Goal: Transaction & Acquisition: Subscribe to service/newsletter

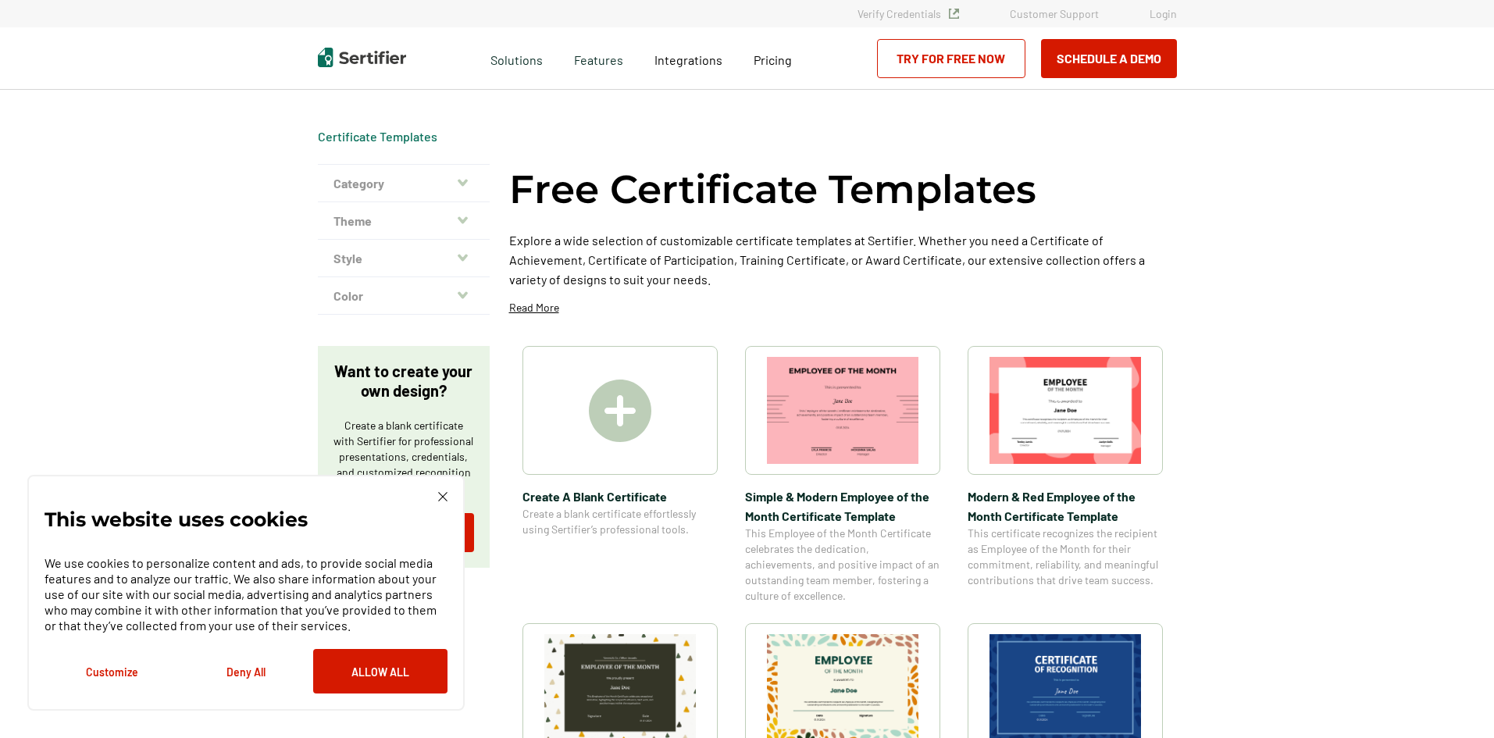
click at [368, 184] on button "Category" at bounding box center [404, 183] width 172 height 37
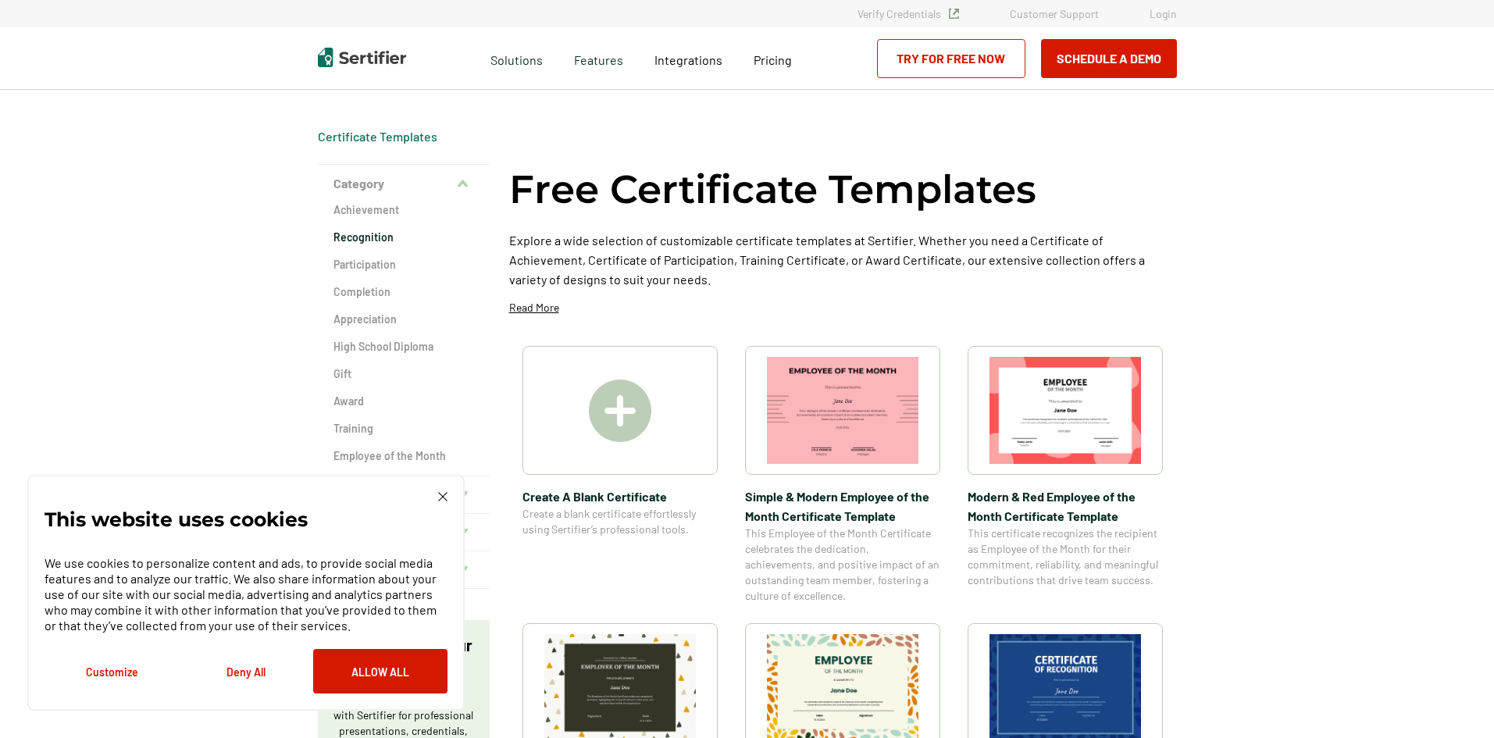
click at [366, 241] on h2 "Recognition" at bounding box center [404, 238] width 141 height 16
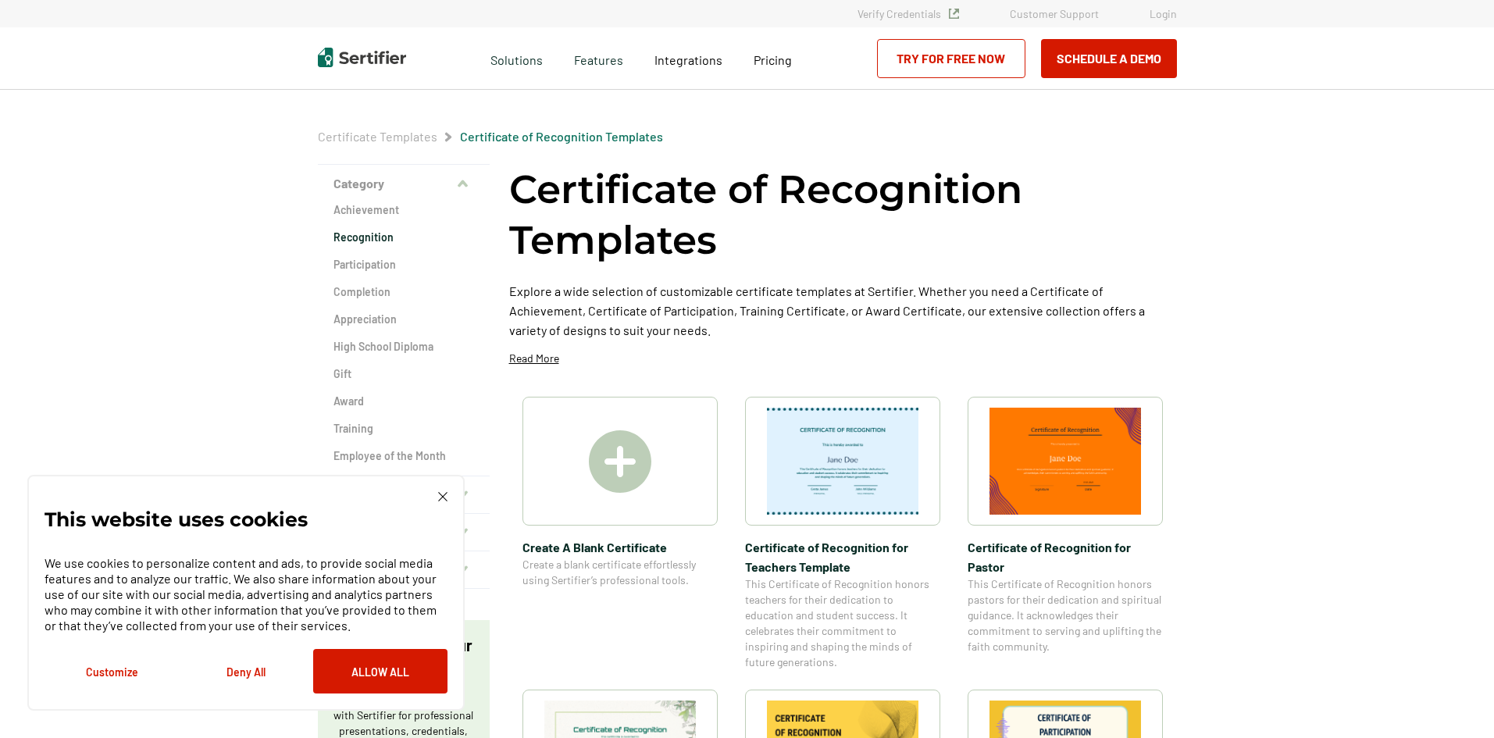
click at [445, 498] on img at bounding box center [442, 496] width 9 height 9
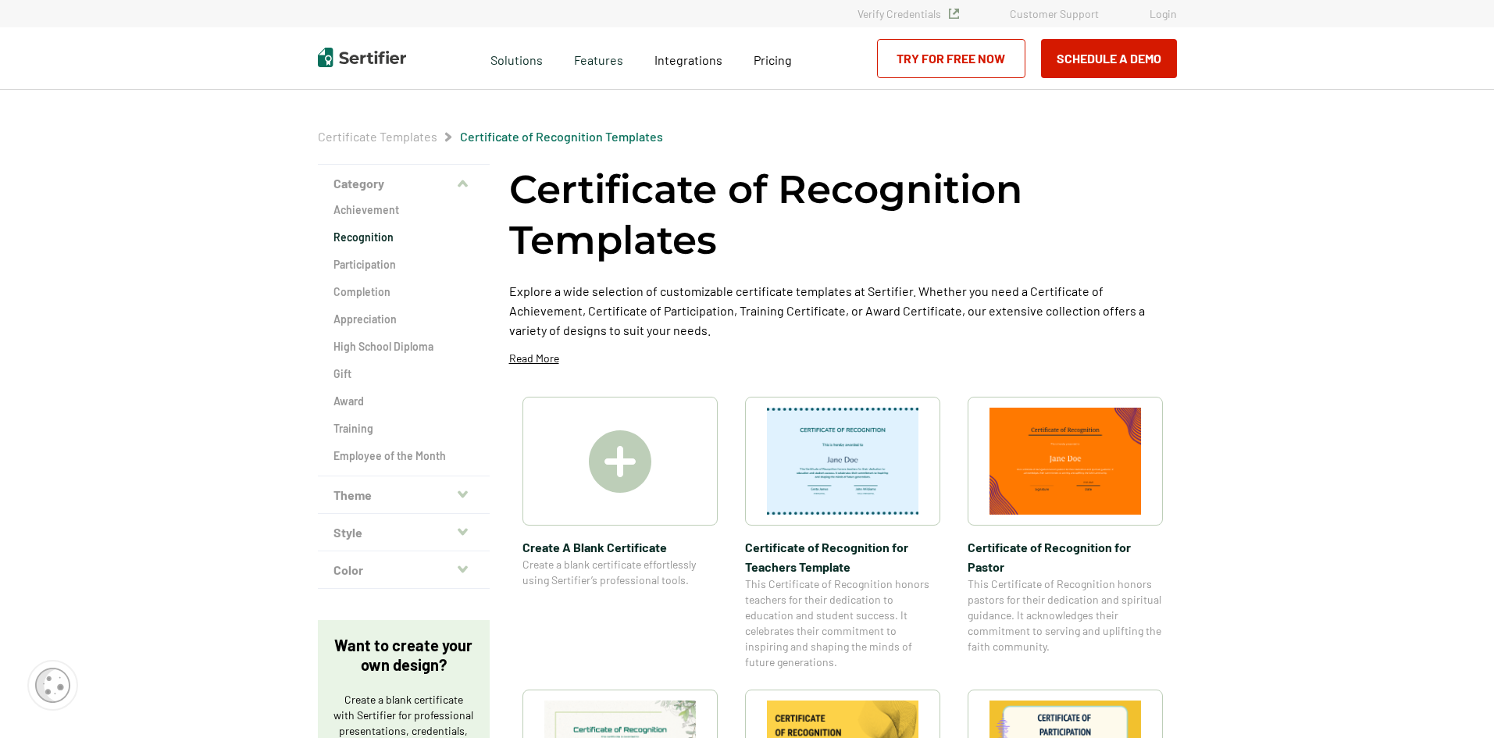
click at [468, 491] on icon "button" at bounding box center [463, 494] width 10 height 7
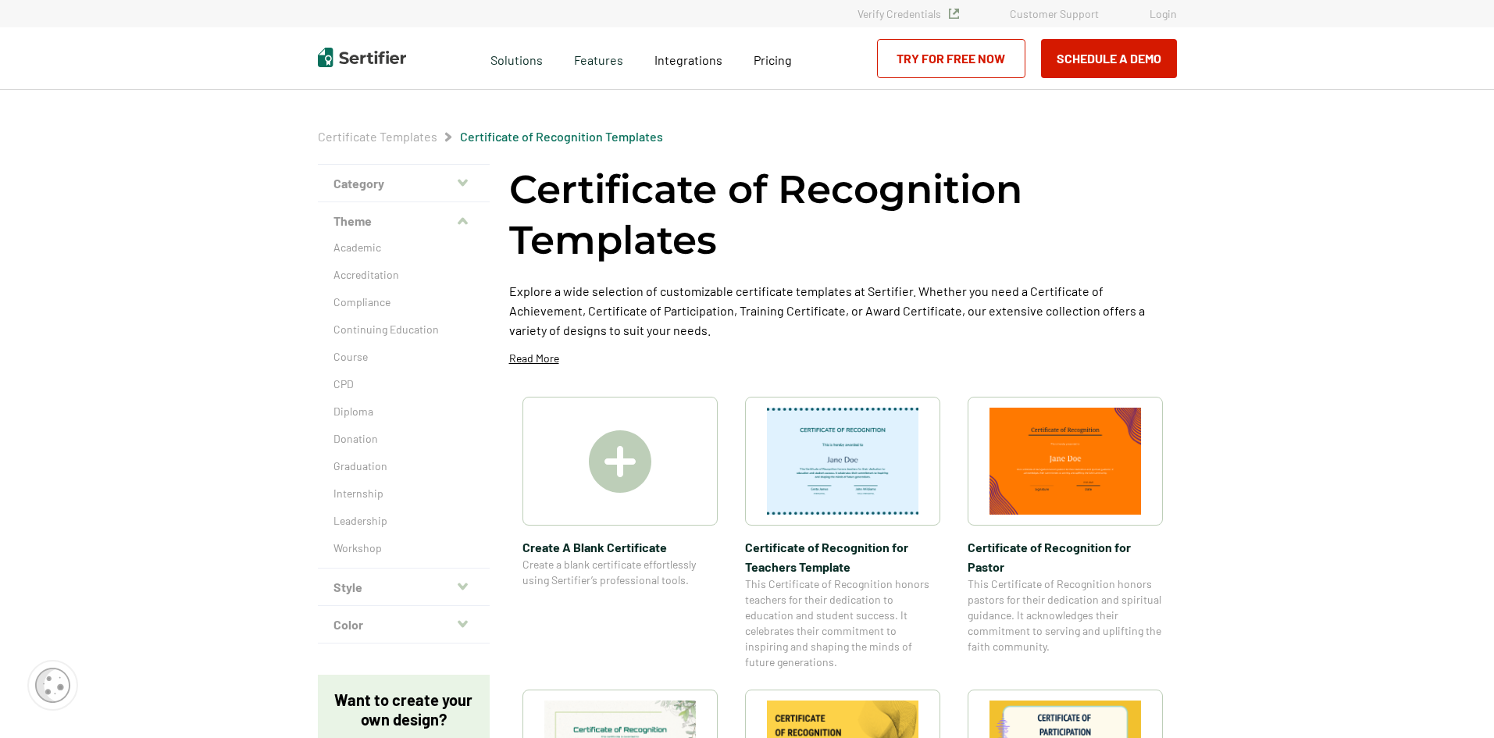
click at [463, 581] on icon "button" at bounding box center [463, 586] width 10 height 12
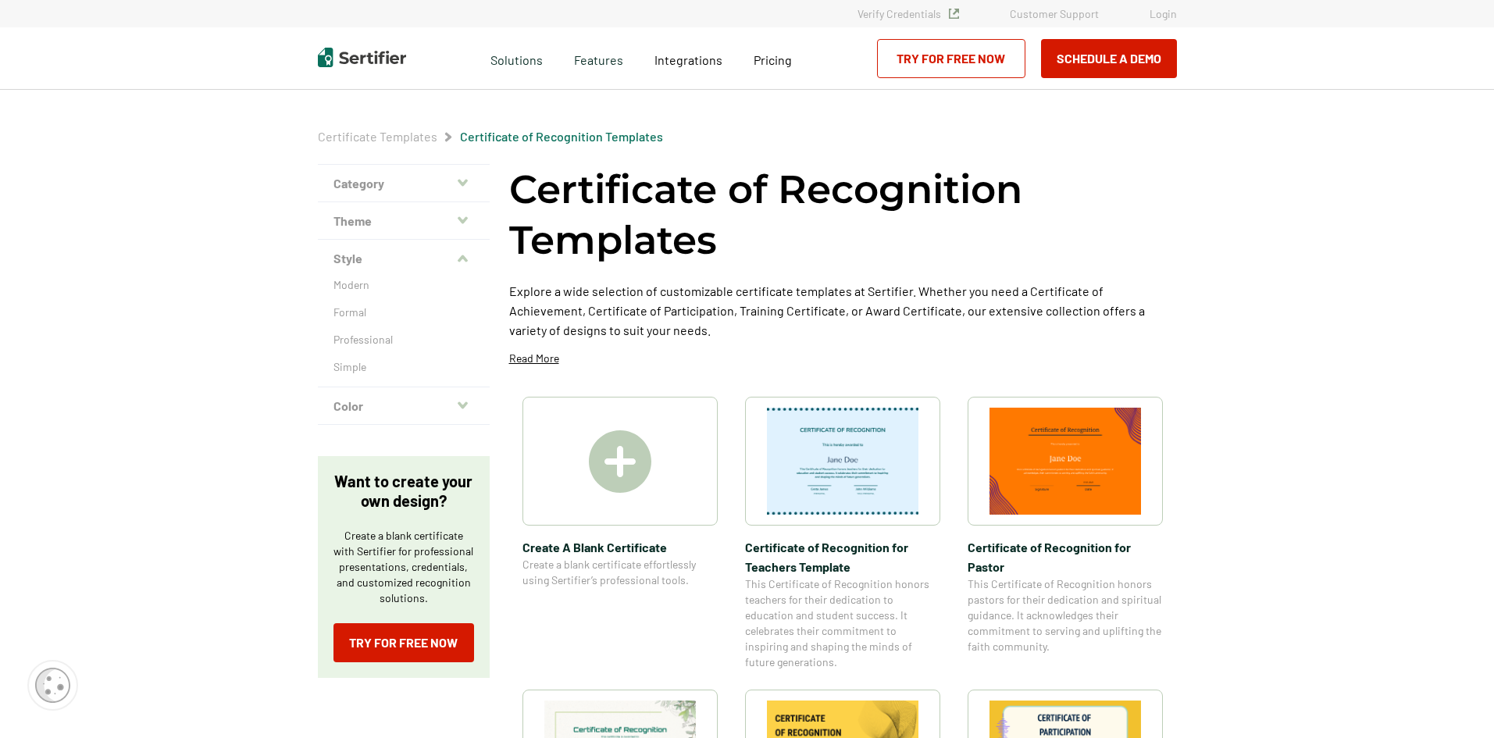
click at [461, 184] on icon "button" at bounding box center [463, 183] width 10 height 12
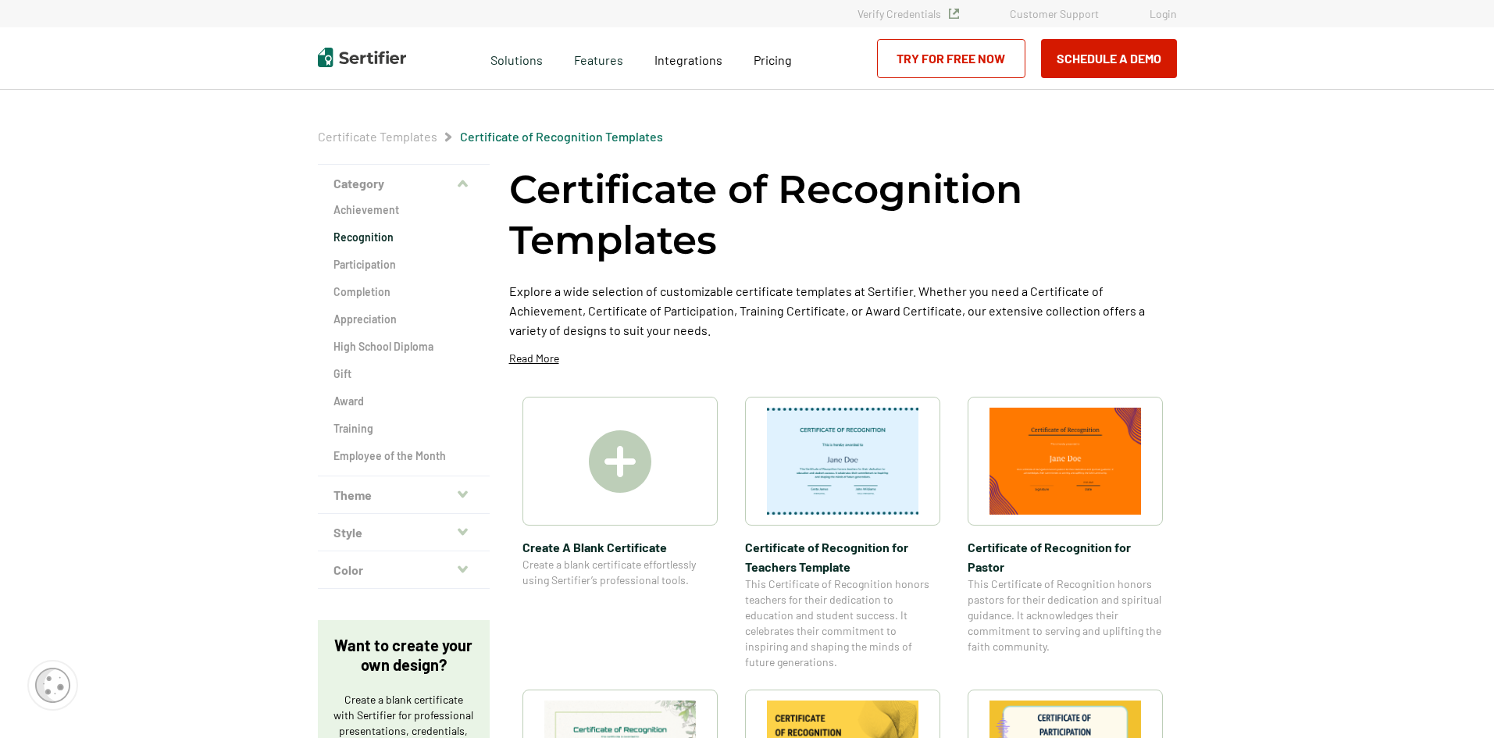
click at [373, 235] on h2 "Recognition" at bounding box center [404, 238] width 141 height 16
click at [465, 495] on icon "button" at bounding box center [463, 494] width 10 height 7
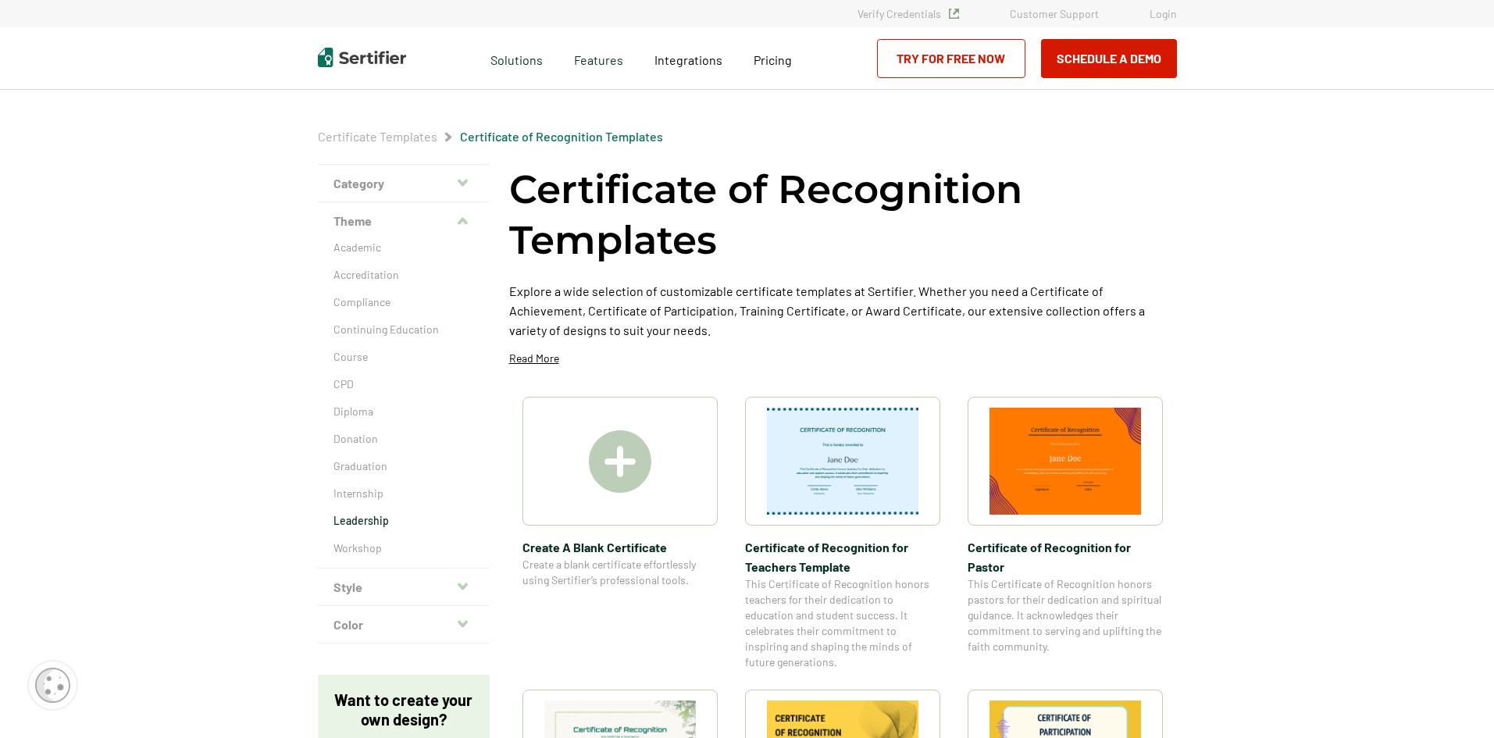
click at [387, 517] on p "Leadership" at bounding box center [404, 521] width 141 height 16
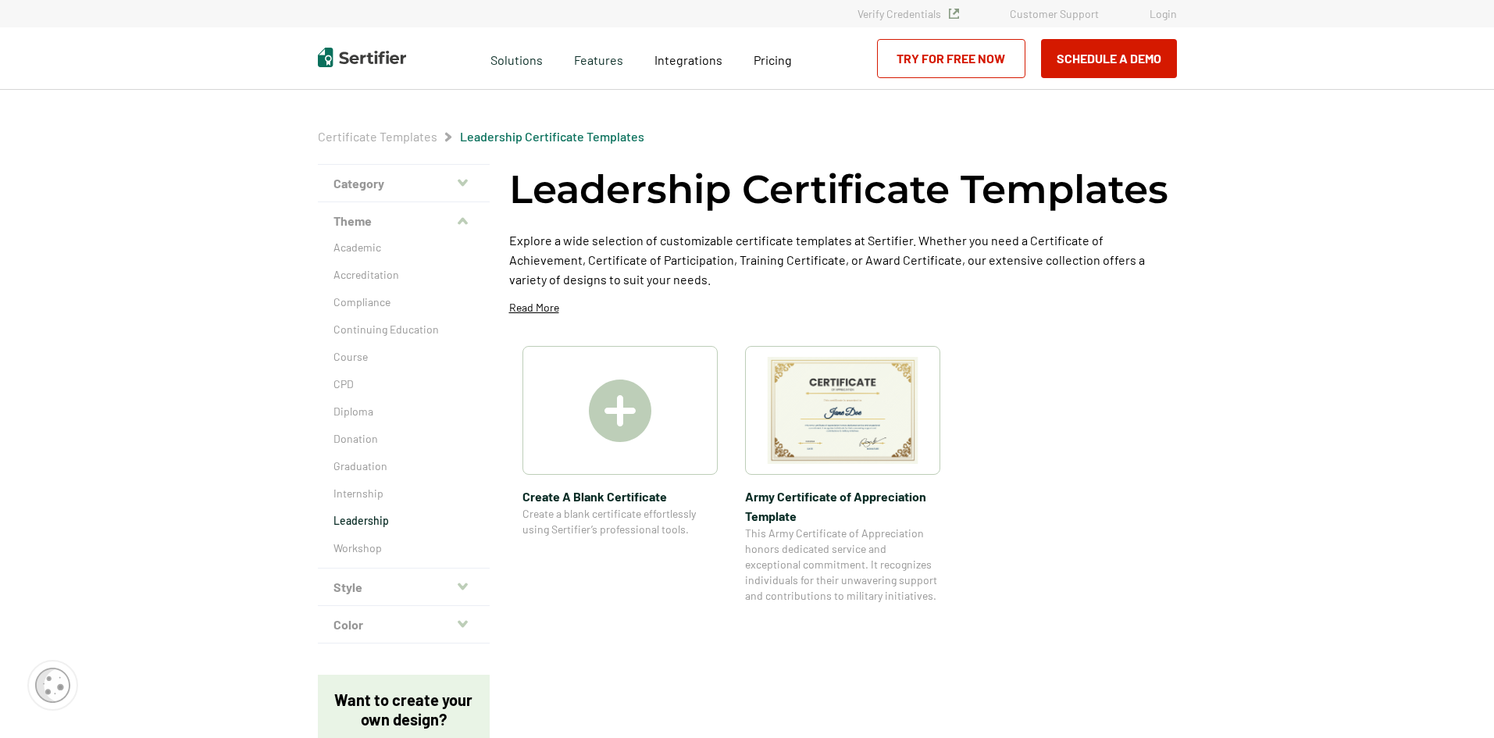
click at [623, 413] on img at bounding box center [620, 411] width 62 height 62
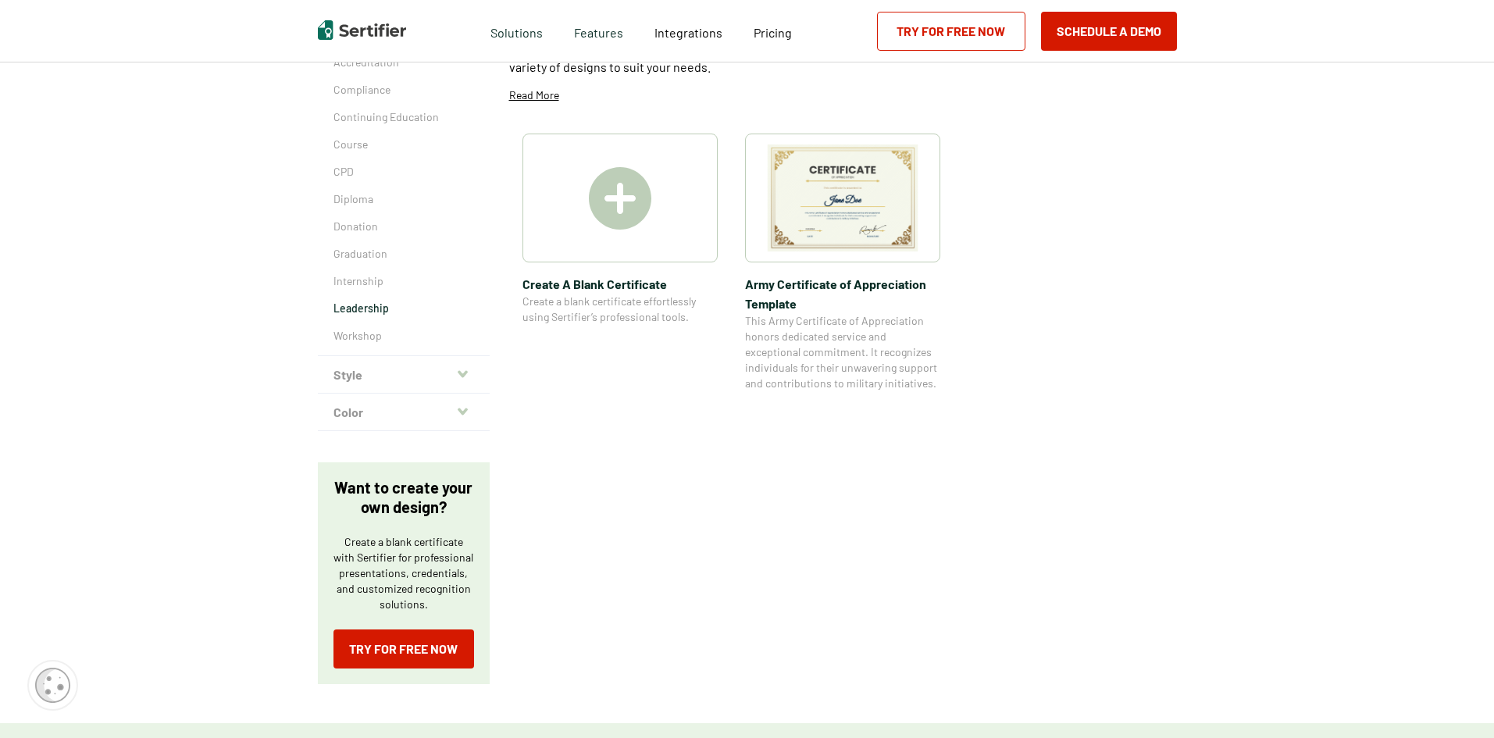
scroll to position [234, 0]
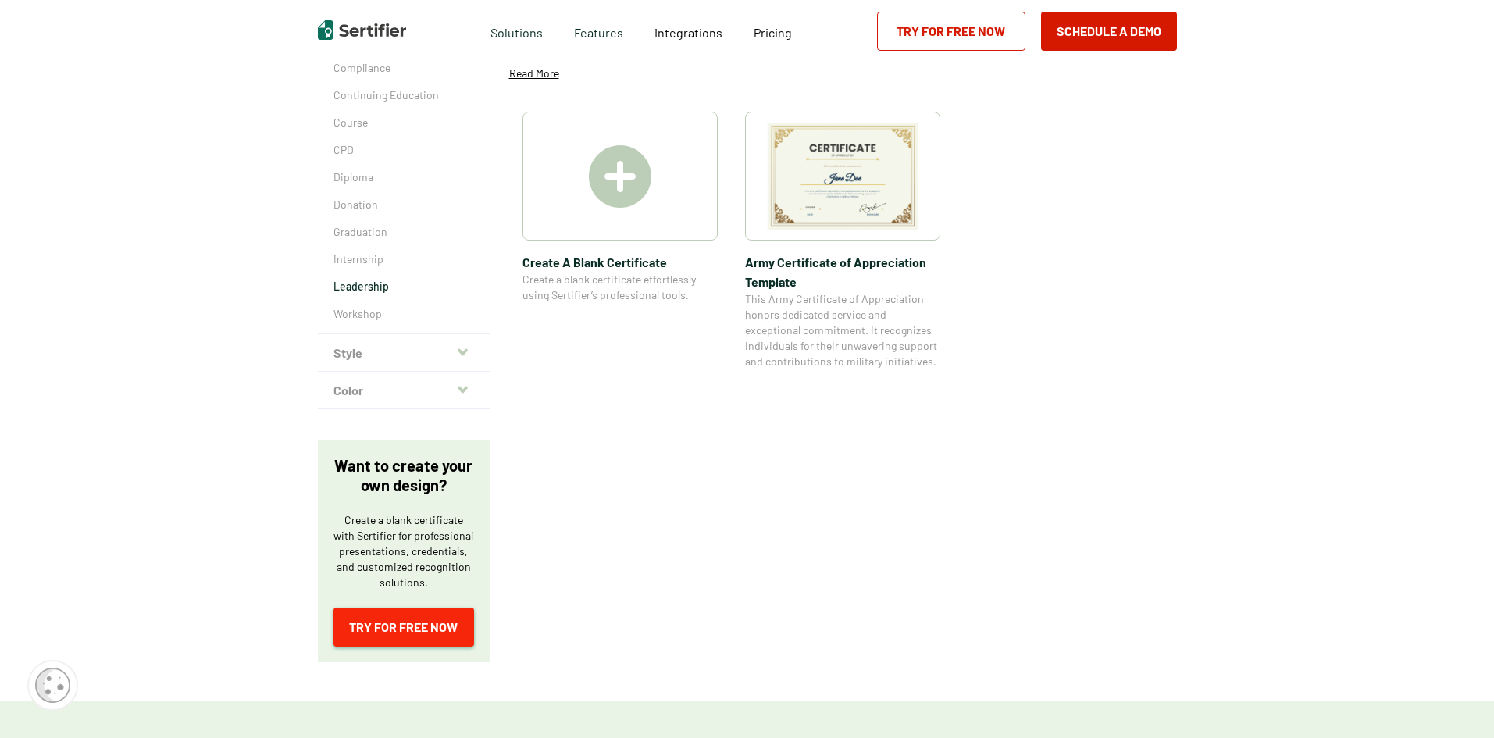
click at [402, 629] on link "Try for Free Now" at bounding box center [404, 627] width 141 height 39
